Goal: Information Seeking & Learning: Learn about a topic

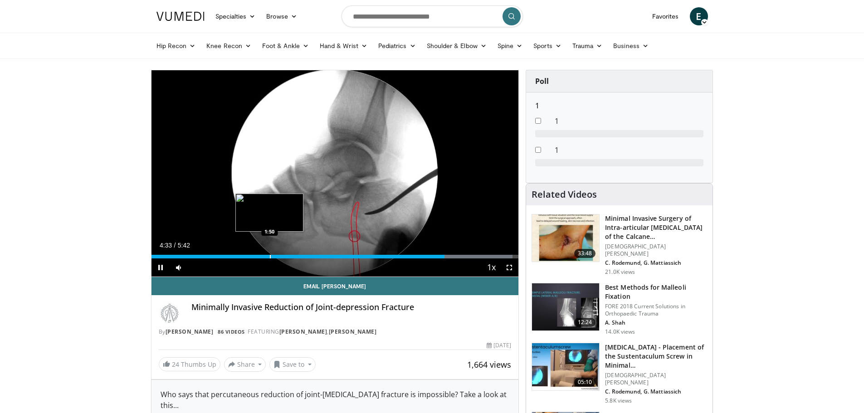
click at [269, 258] on div "4:33" at bounding box center [298, 257] width 293 height 4
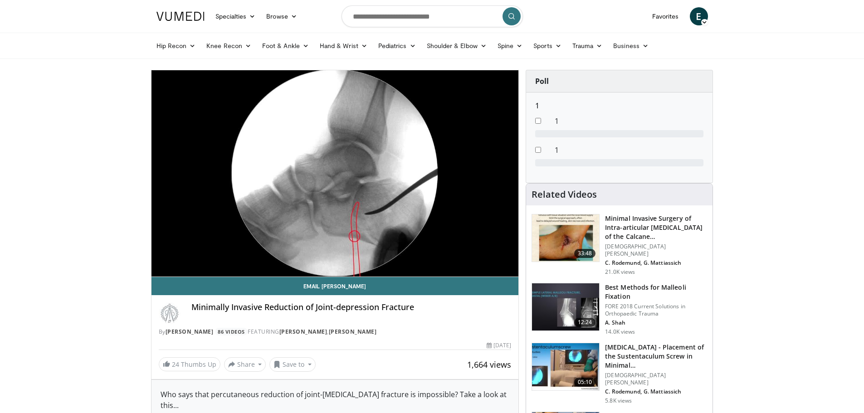
click at [398, 254] on div "10 seconds Tap to unmute" at bounding box center [336, 173] width 368 height 206
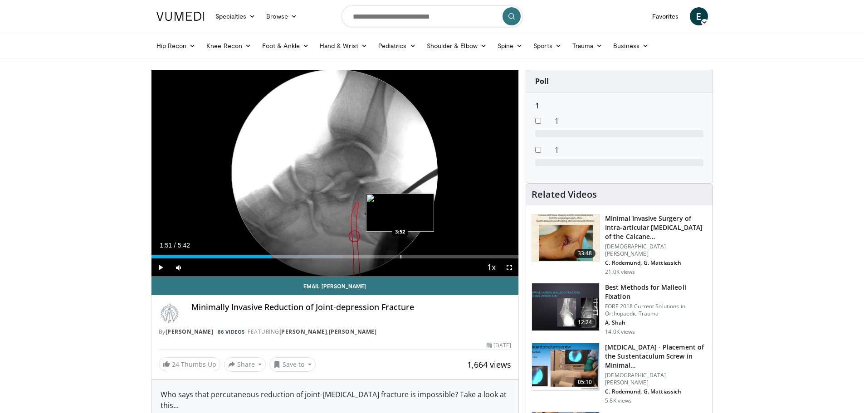
click at [400, 254] on div "Loaded : 52.07% 1:51 3:52" at bounding box center [336, 254] width 368 height 9
click at [162, 267] on span "Video Player" at bounding box center [161, 268] width 18 height 18
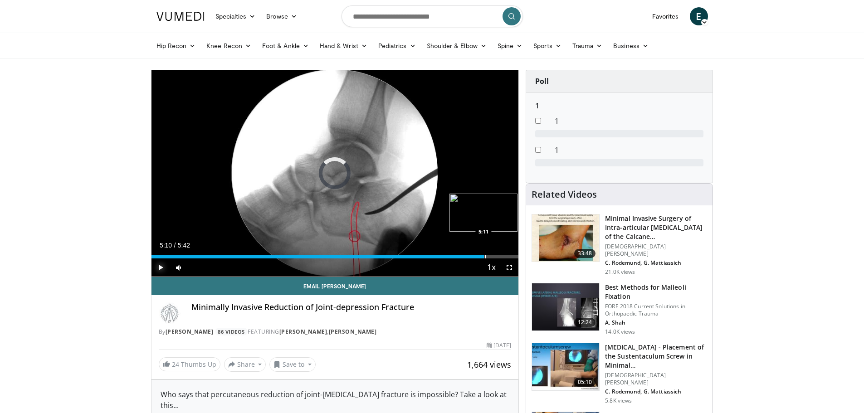
click at [485, 256] on div "Progress Bar" at bounding box center [485, 257] width 1 height 4
click at [469, 256] on div "Progress Bar" at bounding box center [469, 257] width 1 height 4
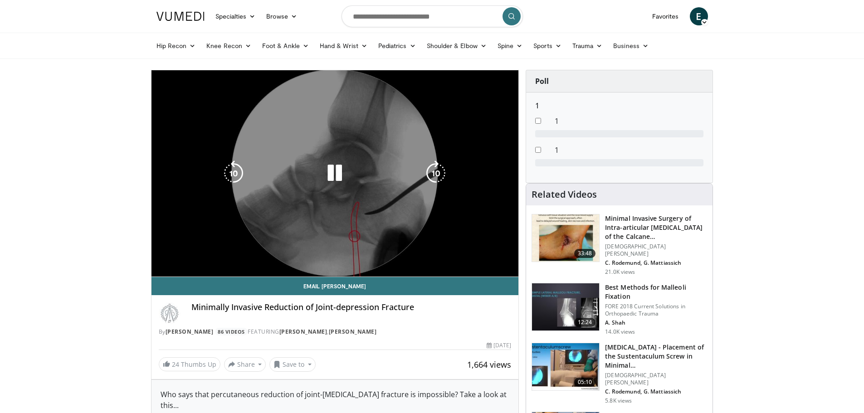
click at [363, 163] on div "10 seconds Tap to unmute" at bounding box center [336, 173] width 368 height 206
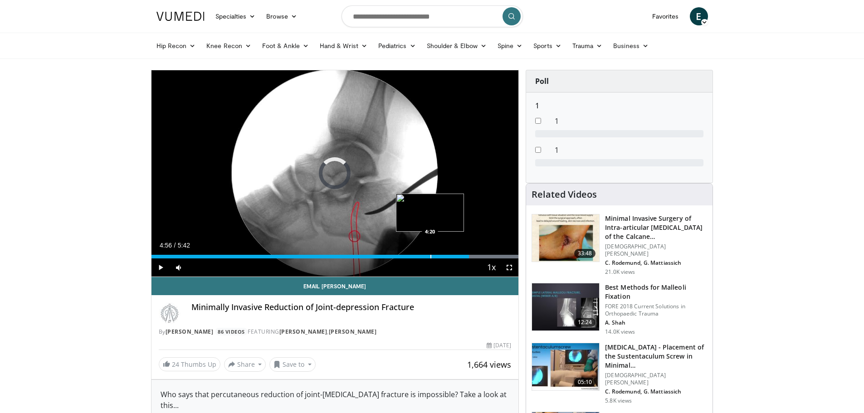
click at [431, 257] on div "Progress Bar" at bounding box center [431, 257] width 1 height 4
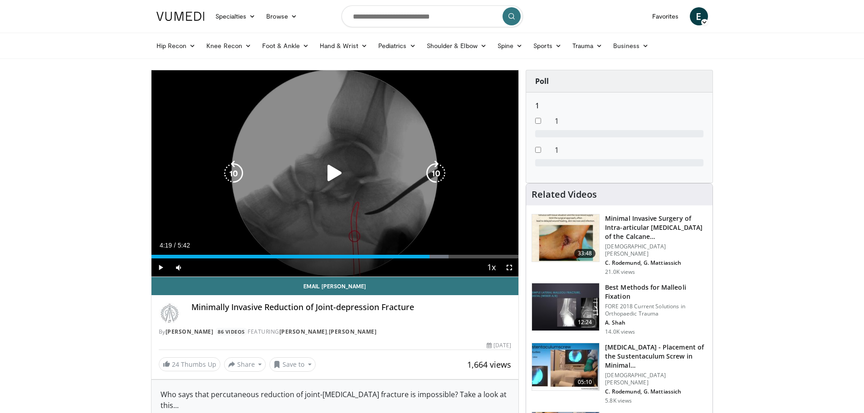
click at [345, 190] on div "10 seconds Tap to unmute" at bounding box center [336, 173] width 368 height 206
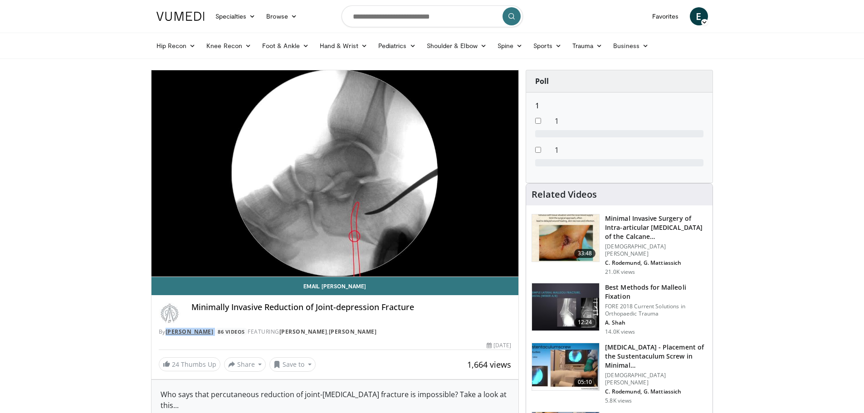
drag, startPoint x: 233, startPoint y: 333, endPoint x: 168, endPoint y: 329, distance: 64.5
click at [168, 329] on div "By Yaroslav Beryozkin 86 Videos FEATURING Vsevolod Kalenskiy , Yaroslav Beryozk…" at bounding box center [335, 332] width 353 height 8
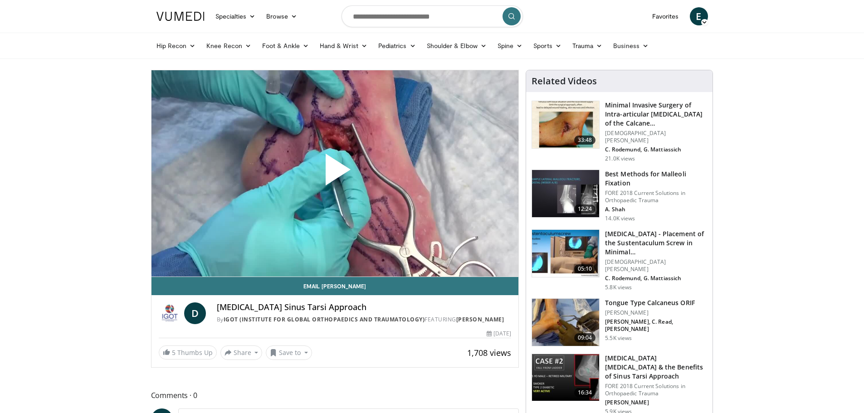
click at [335, 173] on span "Video Player" at bounding box center [335, 173] width 0 height 0
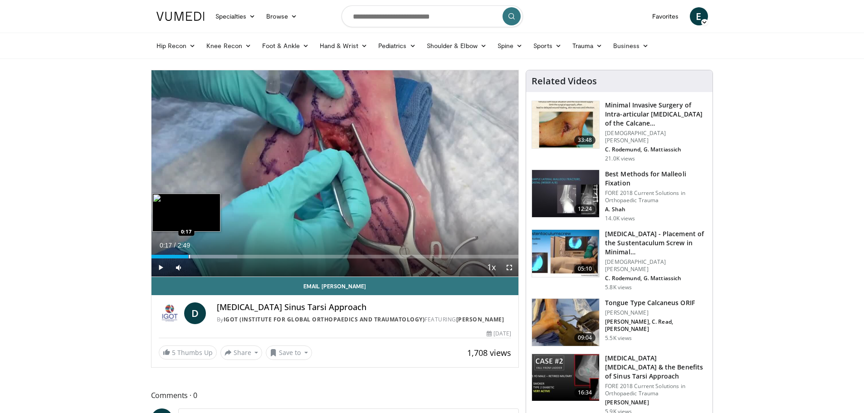
click at [189, 256] on div "Progress Bar" at bounding box center [189, 257] width 1 height 4
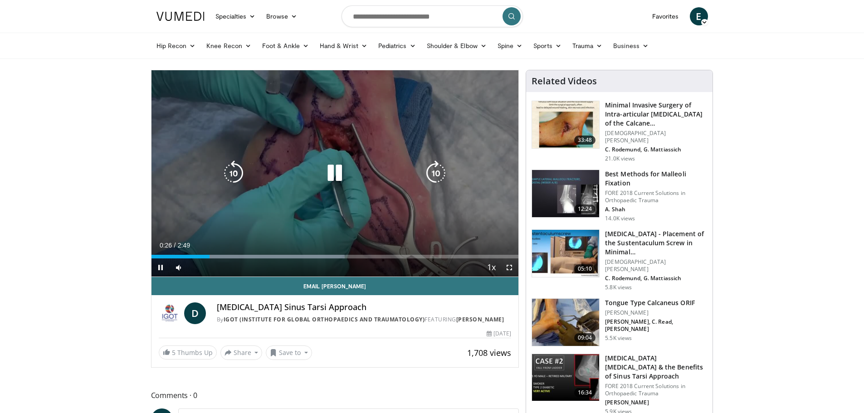
click at [347, 176] on icon "Video Player" at bounding box center [334, 173] width 25 height 25
click at [337, 173] on icon "Video Player" at bounding box center [334, 173] width 25 height 25
click at [334, 177] on icon "Video Player" at bounding box center [334, 173] width 25 height 25
click at [336, 150] on div "10 seconds Tap to unmute" at bounding box center [336, 173] width 368 height 206
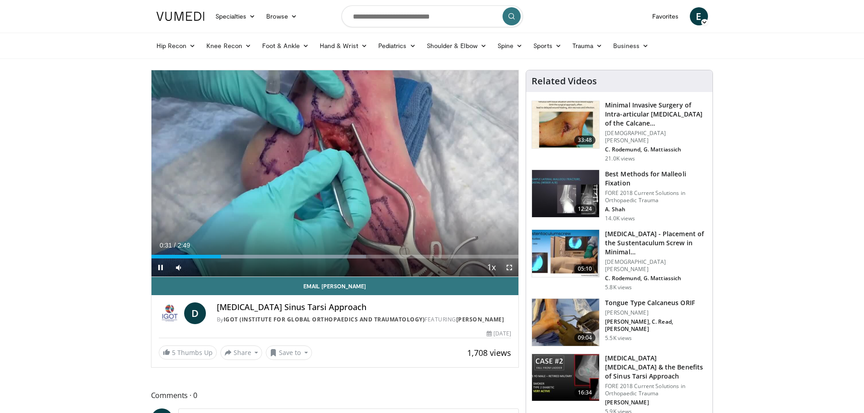
click at [512, 271] on span "Video Player" at bounding box center [510, 268] width 18 height 18
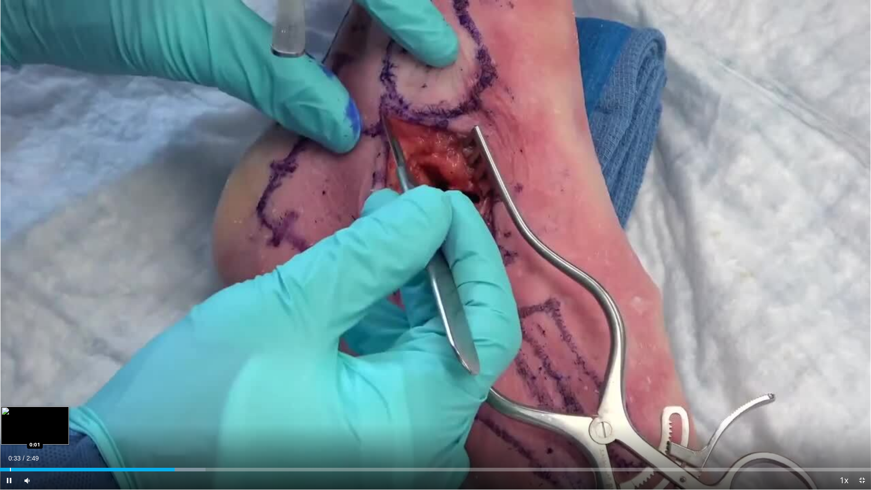
click at [10, 413] on div "Loaded : 23.60% 0:33 0:01" at bounding box center [435, 470] width 871 height 4
click at [44, 413] on div "Loaded : 23.37% 0:03 0:08" at bounding box center [435, 467] width 871 height 9
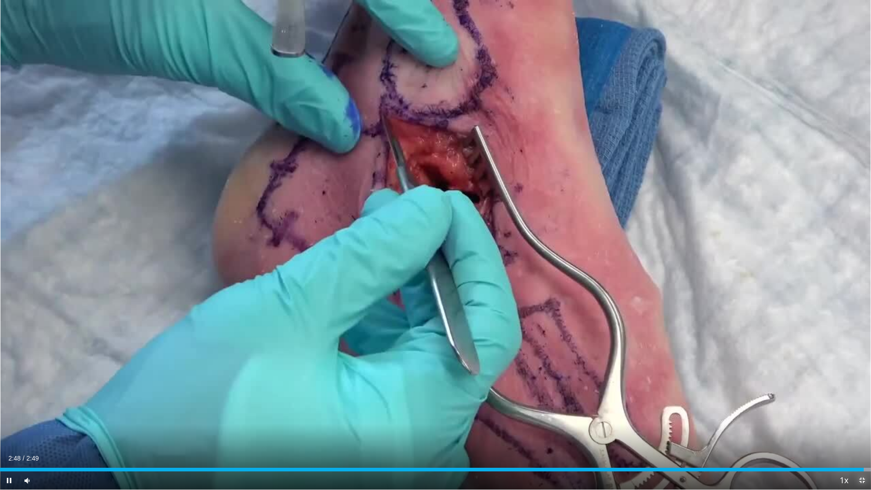
click at [859, 413] on span "Video Player" at bounding box center [862, 480] width 18 height 18
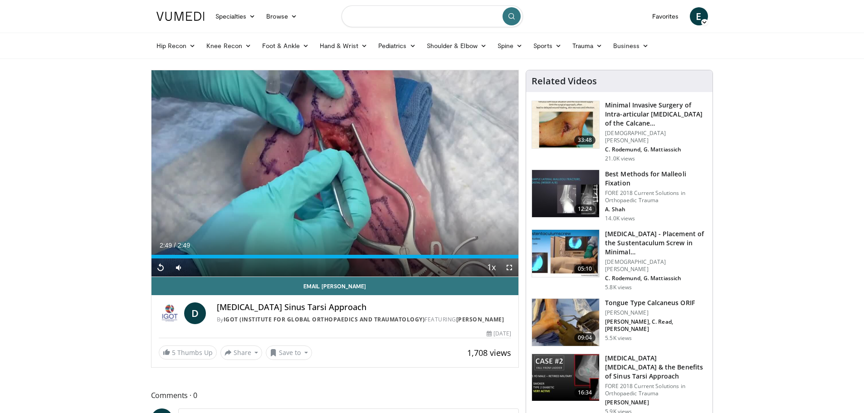
click at [434, 15] on input "Search topics, interventions" at bounding box center [433, 16] width 182 height 22
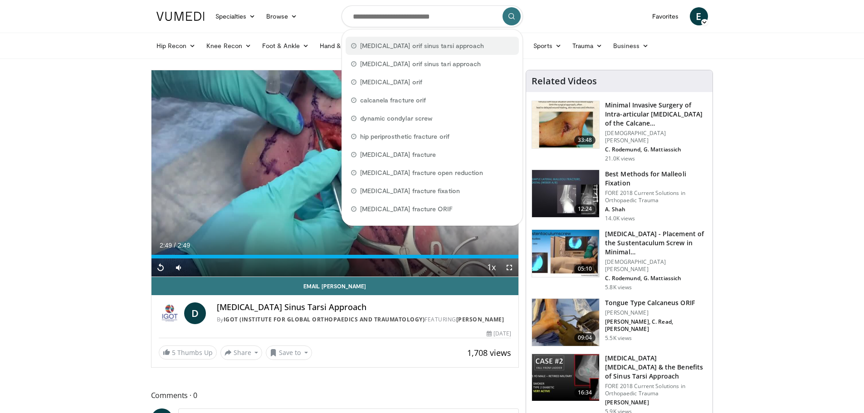
click at [463, 49] on span "calcaneal fracture orif sinus tarsi approach" at bounding box center [422, 45] width 124 height 9
type input "**********"
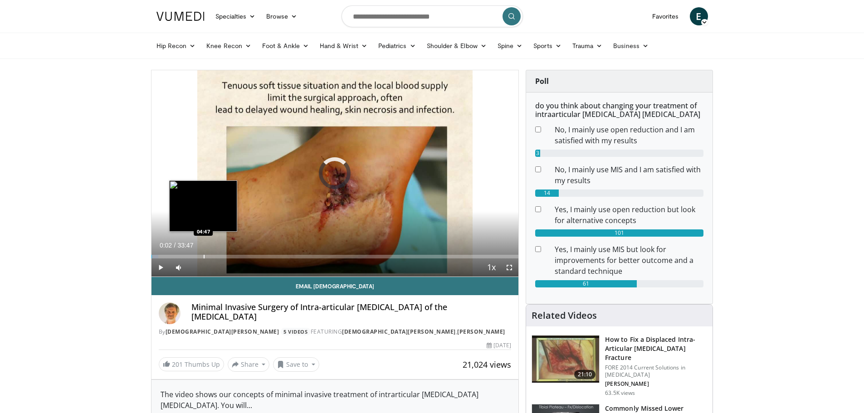
click at [204, 255] on div "Progress Bar" at bounding box center [204, 257] width 1 height 4
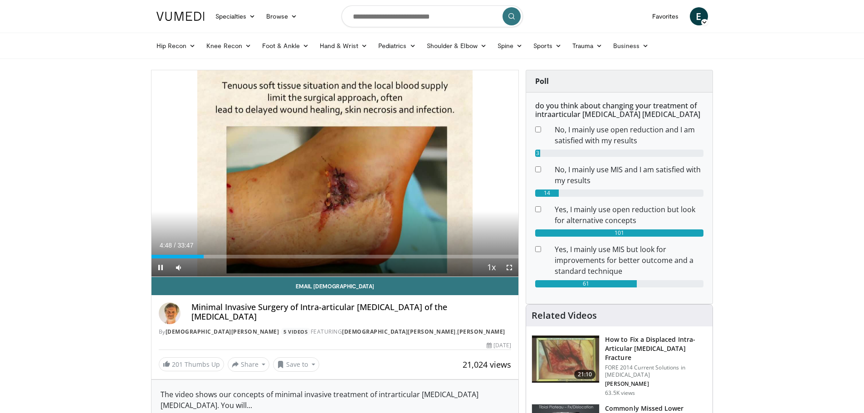
click at [339, 259] on div "Current Time 4:48 / Duration 33:47 Pause Skip Backward Skip Forward Mute Loaded…" at bounding box center [336, 268] width 368 height 18
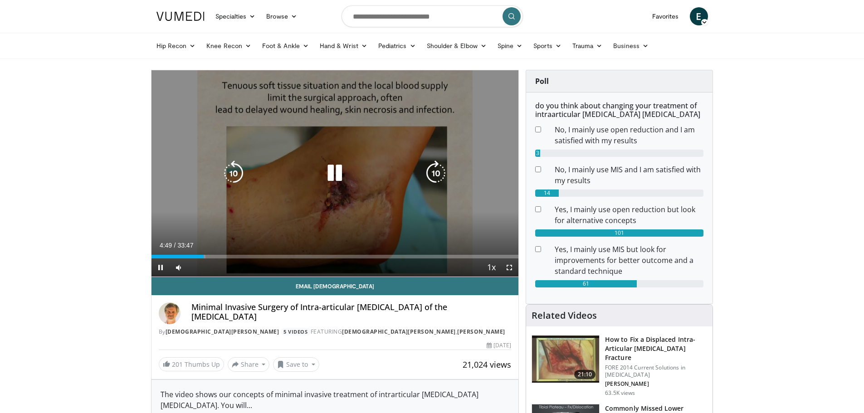
click at [347, 255] on video-js "**********" at bounding box center [336, 173] width 368 height 207
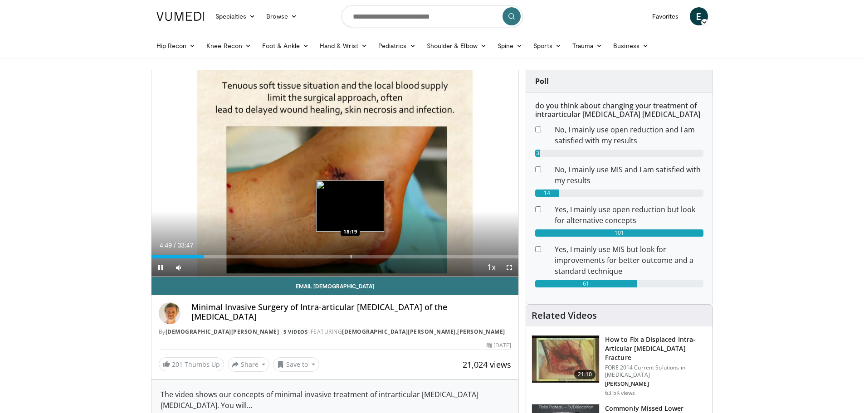
click at [351, 258] on div "Progress Bar" at bounding box center [351, 257] width 1 height 4
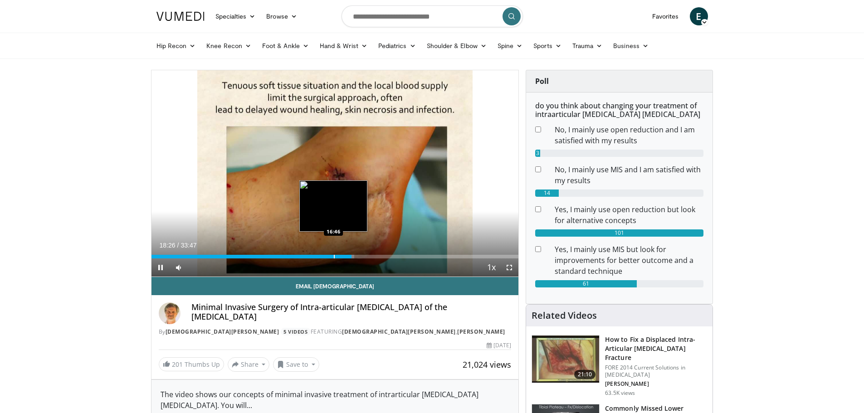
click at [334, 256] on div "Progress Bar" at bounding box center [334, 257] width 1 height 4
click at [513, 267] on span "Video Player" at bounding box center [510, 268] width 18 height 18
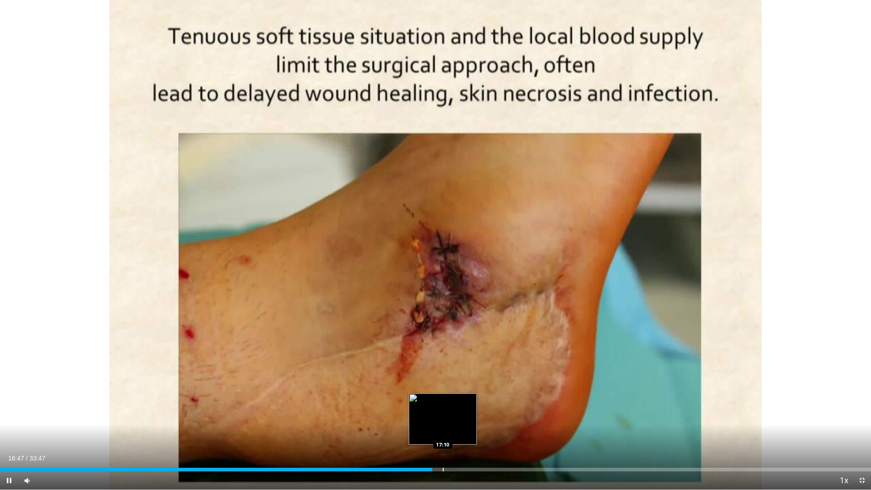
click at [443, 413] on div "Progress Bar" at bounding box center [443, 470] width 1 height 4
click at [458, 413] on div "Progress Bar" at bounding box center [458, 470] width 1 height 4
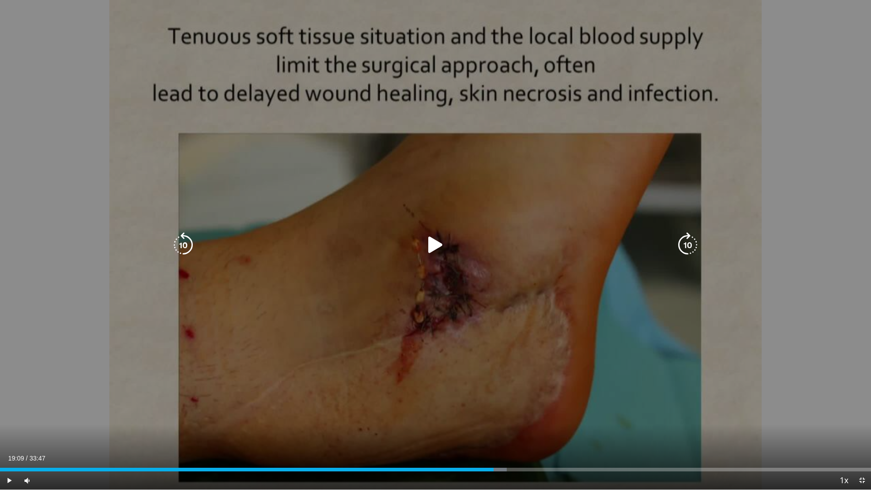
click at [494, 413] on div "Loaded : 58.19% 19:09 19:09" at bounding box center [435, 467] width 871 height 9
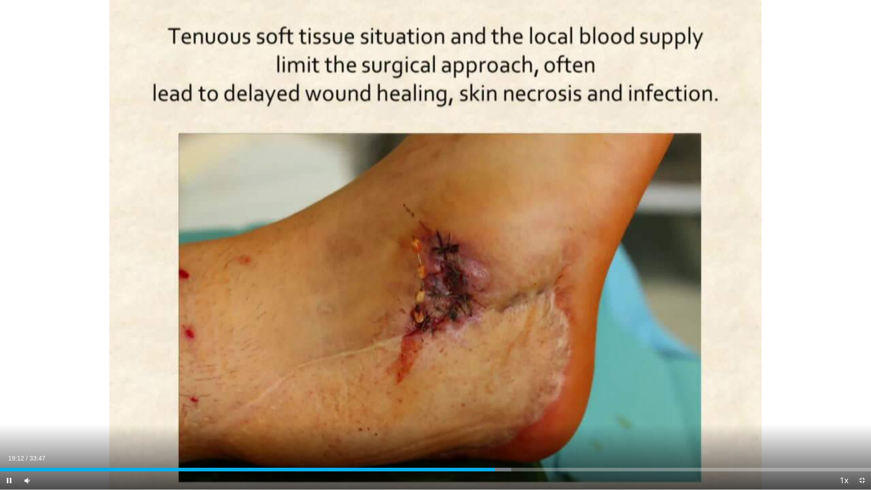
click at [519, 413] on div "Current Time 19:12 / Duration 33:47 Pause Skip Backward Skip Forward Mute 100% …" at bounding box center [435, 480] width 871 height 18
click at [508, 413] on div "Progress Bar" at bounding box center [508, 470] width 1 height 4
click at [520, 413] on div "Progress Bar" at bounding box center [519, 470] width 1 height 4
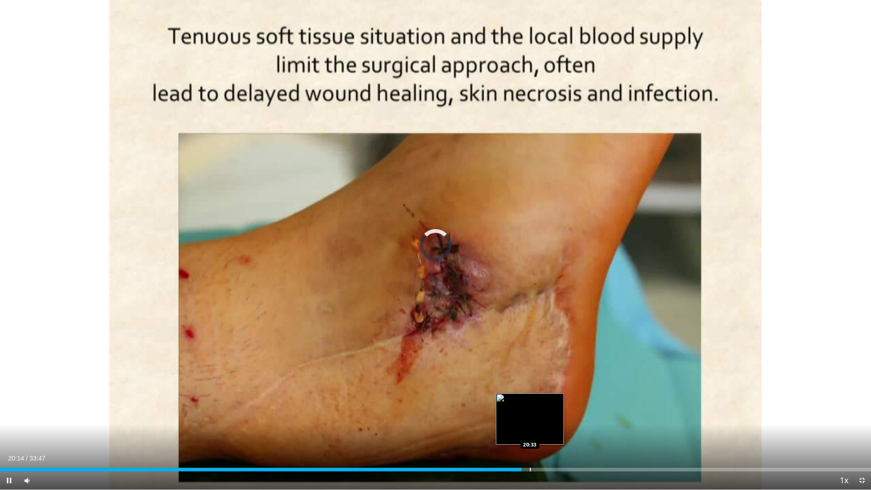
click at [530, 413] on div "Progress Bar" at bounding box center [530, 470] width 1 height 4
click at [865, 413] on span "Video Player" at bounding box center [862, 480] width 18 height 18
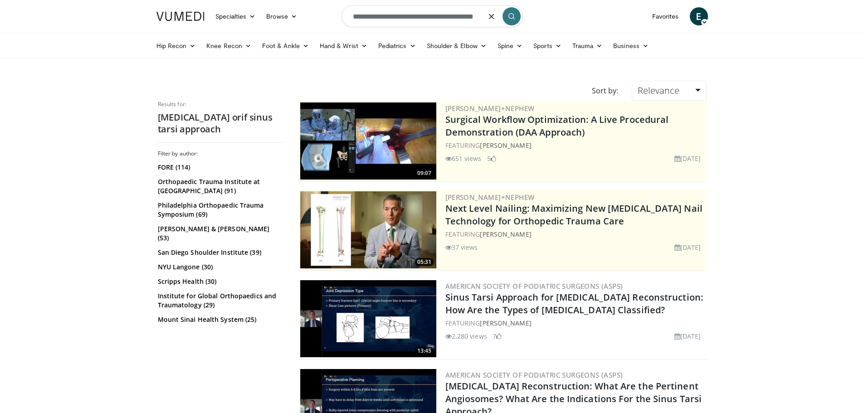
drag, startPoint x: 414, startPoint y: 18, endPoint x: 308, endPoint y: 15, distance: 106.7
click at [308, 15] on nav "Specialties Adult & Family Medicine Allergy, Asthma, Immunology Anesthesiology …" at bounding box center [432, 16] width 563 height 33
drag, startPoint x: 364, startPoint y: 18, endPoint x: 235, endPoint y: 17, distance: 128.9
click at [241, 18] on nav "Specialties Adult & Family Medicine Allergy, Asthma, Immunology Anesthesiology …" at bounding box center [432, 16] width 563 height 33
type input "**********"
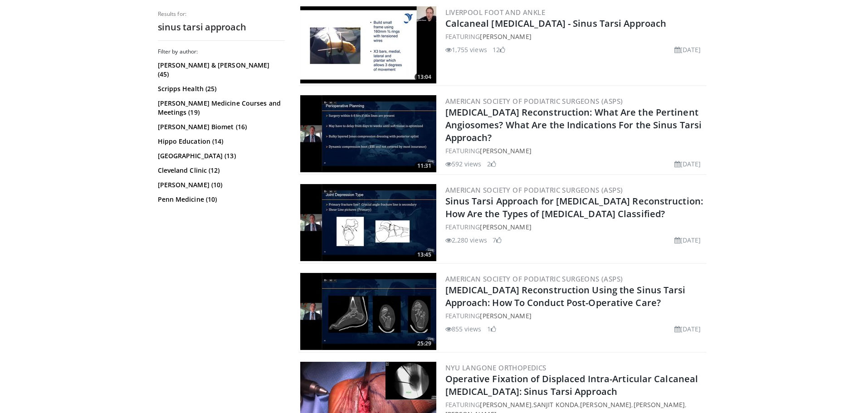
scroll to position [499, 0]
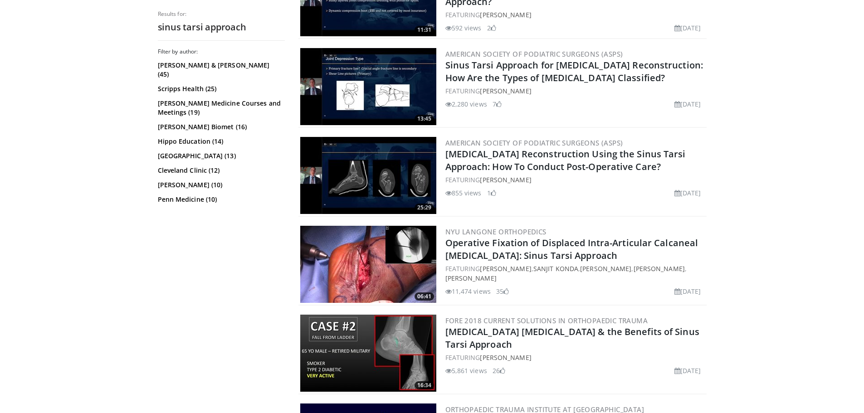
click at [402, 258] on img at bounding box center [368, 264] width 136 height 77
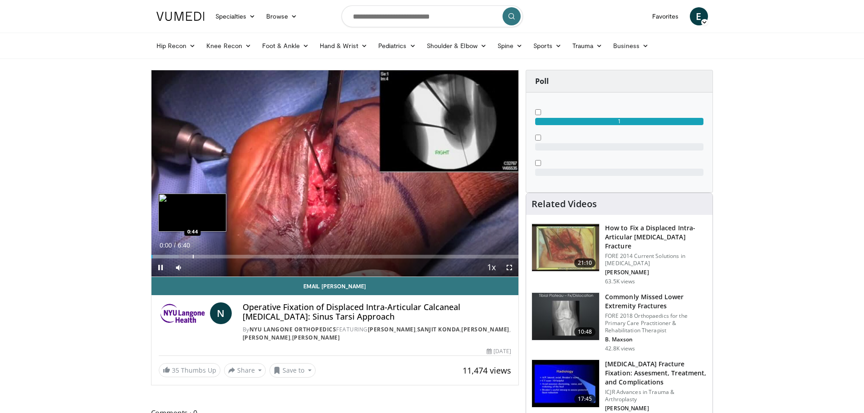
click at [193, 257] on div "Progress Bar" at bounding box center [193, 257] width 1 height 4
click at [509, 269] on span "Video Player" at bounding box center [510, 268] width 18 height 18
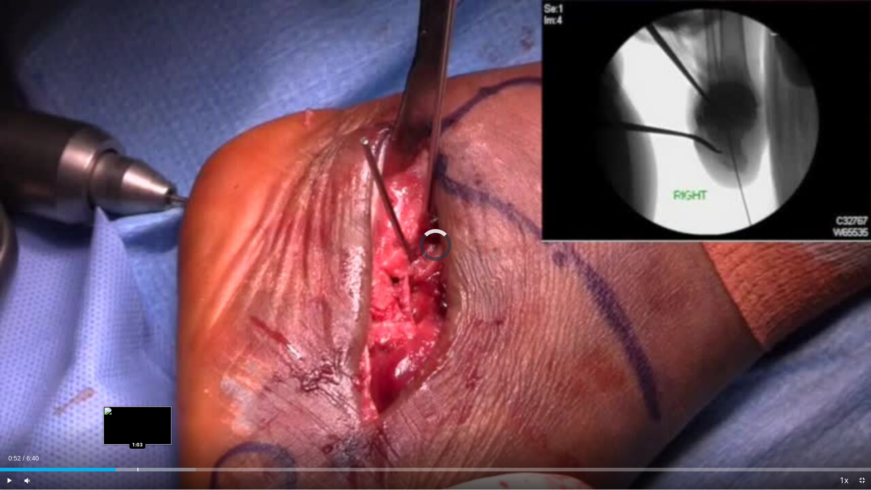
click at [137, 413] on div "Loaded : 22.50% 0:53 1:03" at bounding box center [435, 467] width 871 height 9
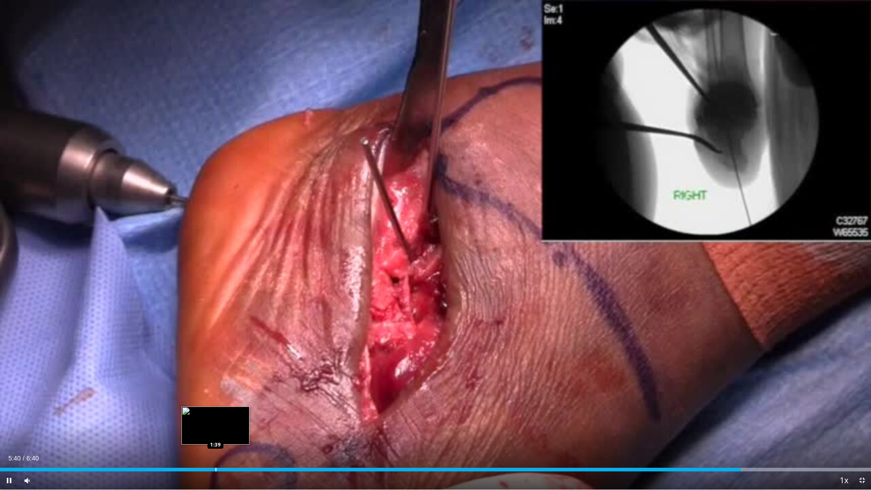
click at [215, 413] on div "5:40" at bounding box center [370, 470] width 741 height 4
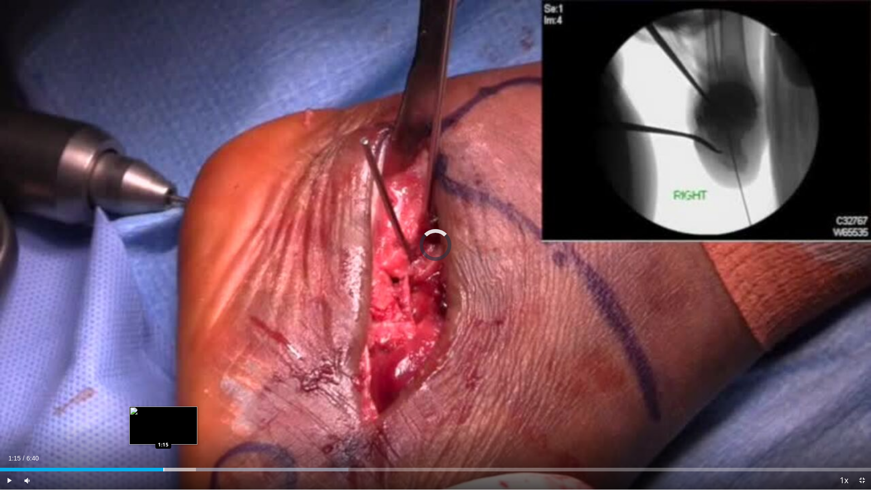
click at [163, 413] on div "Progress Bar" at bounding box center [163, 470] width 1 height 4
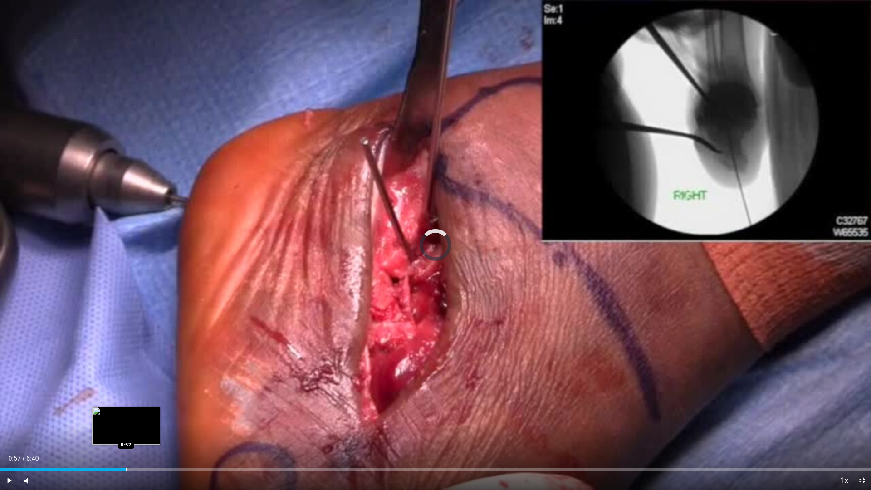
click at [126, 413] on div "Loaded : 0.00% 0:57 0:57" at bounding box center [435, 467] width 871 height 9
click at [95, 413] on div "Loaded : 15.00% 0:58 0:43" at bounding box center [435, 467] width 871 height 9
click at [111, 413] on div "Loaded : 27.24% 0:50 0:51" at bounding box center [435, 467] width 871 height 9
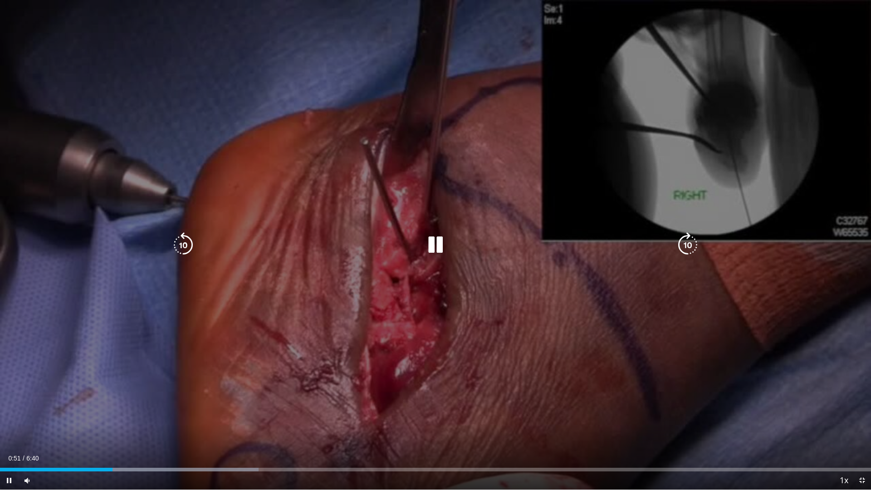
click at [121, 413] on video-js "**********" at bounding box center [435, 245] width 871 height 490
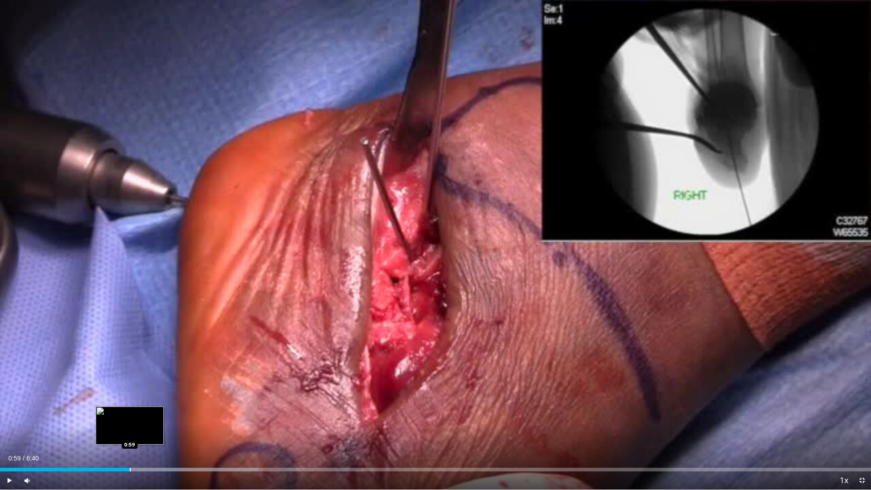
click at [130, 413] on div "Progress Bar" at bounding box center [130, 470] width 1 height 4
click at [147, 413] on div "Loaded : 30.00% 0:59 1:07" at bounding box center [435, 470] width 871 height 4
click at [166, 413] on div "Loaded : 32.19% 1:08 1:15" at bounding box center [435, 470] width 871 height 4
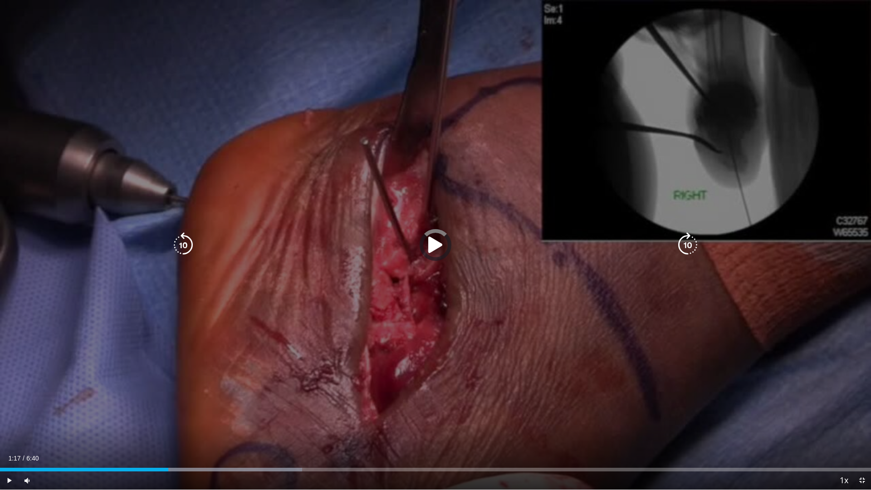
click at [150, 413] on div "1:17" at bounding box center [84, 470] width 168 height 4
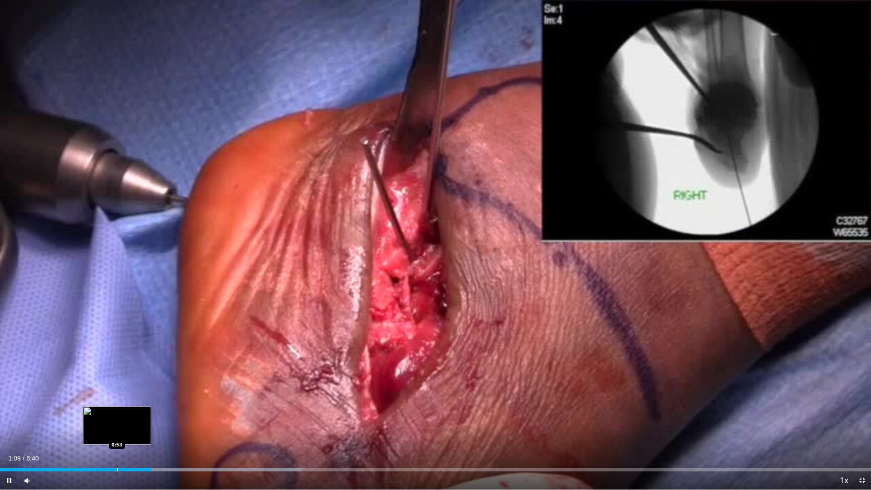
click at [117, 413] on div "Loaded : 34.67% 1:09 0:53" at bounding box center [435, 467] width 871 height 9
click at [94, 413] on div "Loaded : 34.67% 0:43 0:43" at bounding box center [435, 470] width 871 height 4
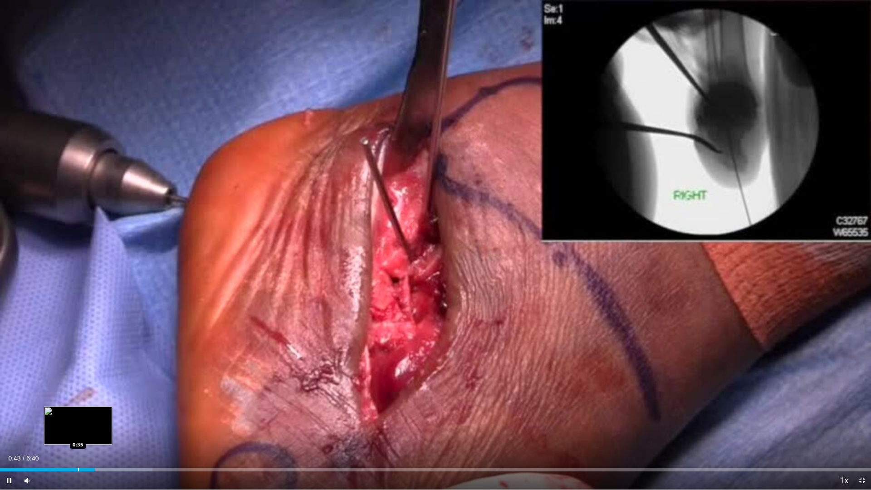
click at [78, 413] on div "Progress Bar" at bounding box center [78, 470] width 1 height 4
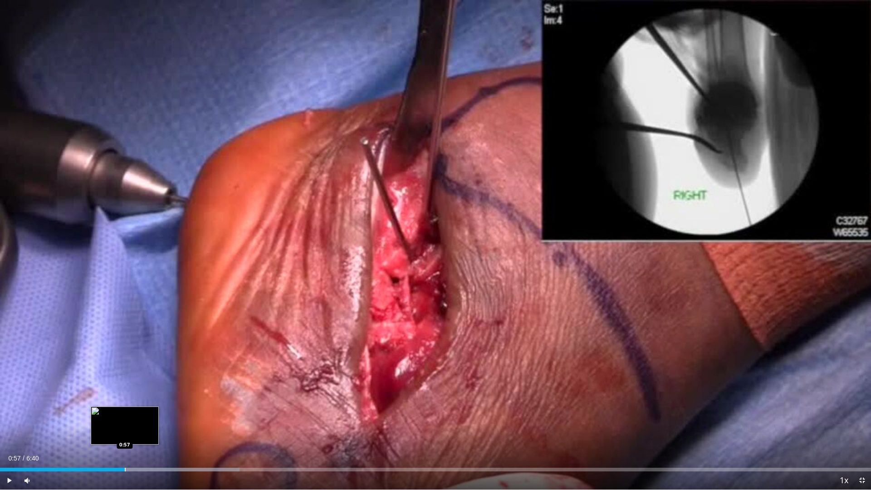
click at [125, 413] on div "Loaded : 27.50% 0:57 0:57" at bounding box center [435, 467] width 871 height 9
click at [157, 413] on div "Loaded : 29.71% 1:12 1:12" at bounding box center [435, 467] width 871 height 9
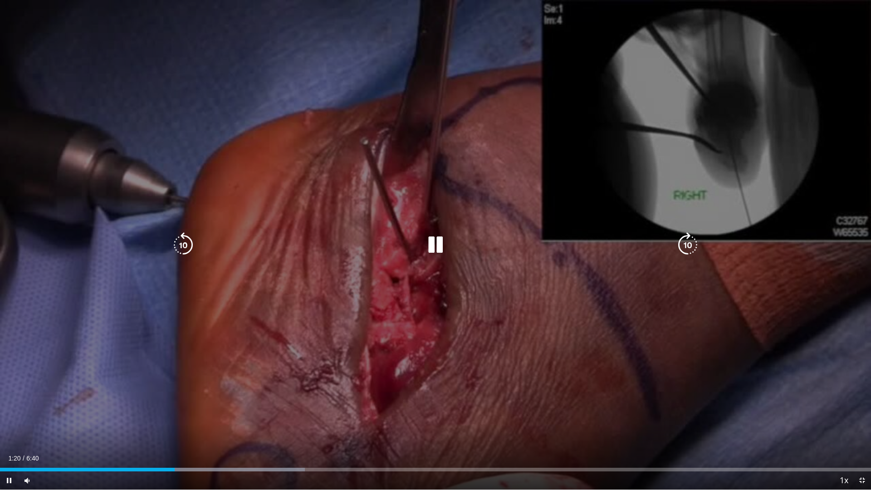
click at [391, 296] on div "10 seconds Tap to unmute" at bounding box center [435, 245] width 871 height 490
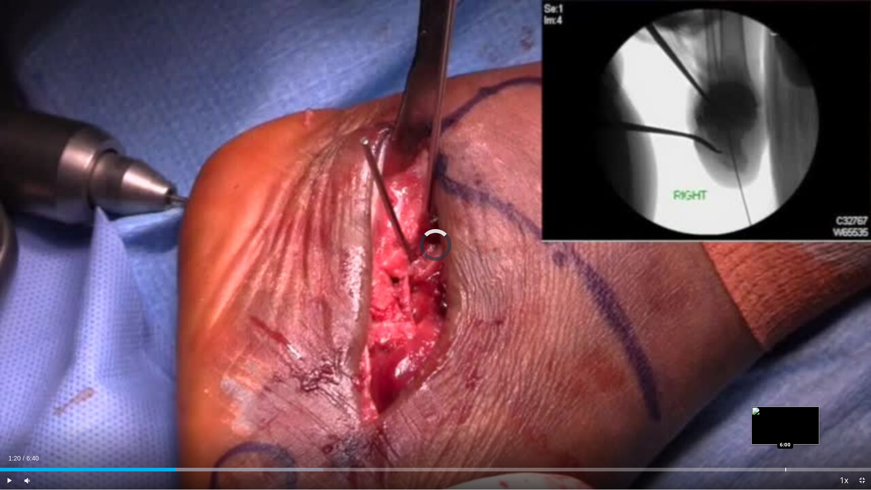
click at [786, 413] on div "Progress Bar" at bounding box center [786, 470] width 1 height 4
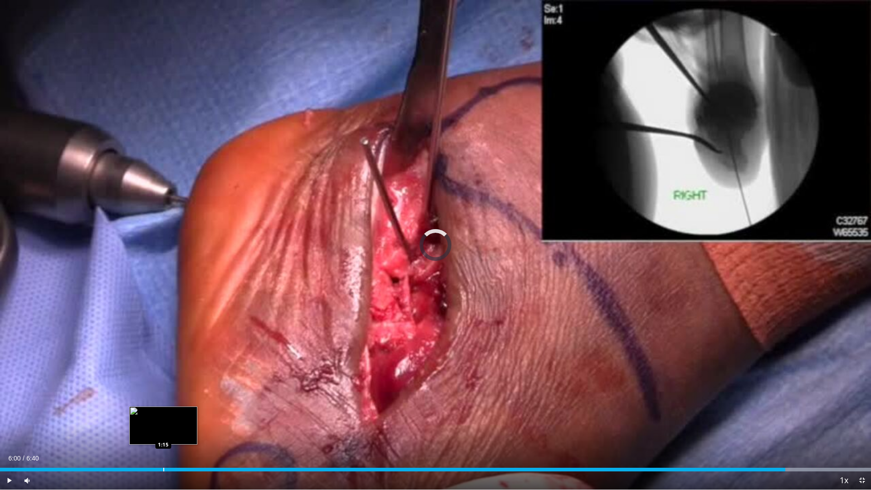
click at [163, 413] on div "Loaded : 100.00% 6:00 1:15" at bounding box center [435, 467] width 871 height 9
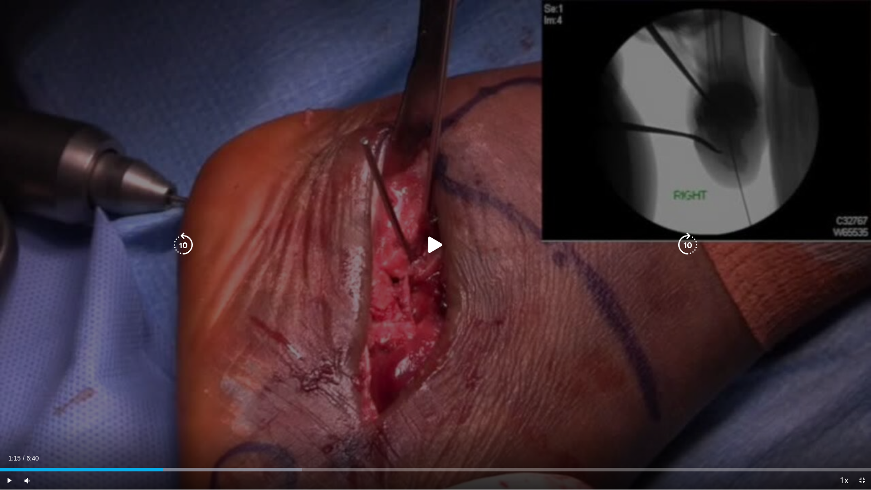
click at [333, 293] on div "10 seconds Tap to unmute" at bounding box center [435, 245] width 871 height 490
click at [538, 230] on div "10 seconds Tap to unmute" at bounding box center [435, 245] width 871 height 490
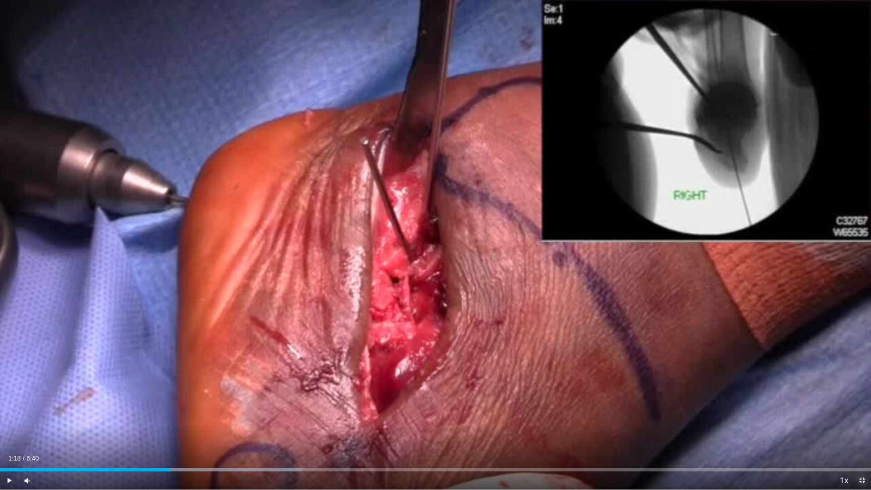
click at [859, 413] on span "Video Player" at bounding box center [862, 480] width 18 height 18
